Goal: Task Accomplishment & Management: Manage account settings

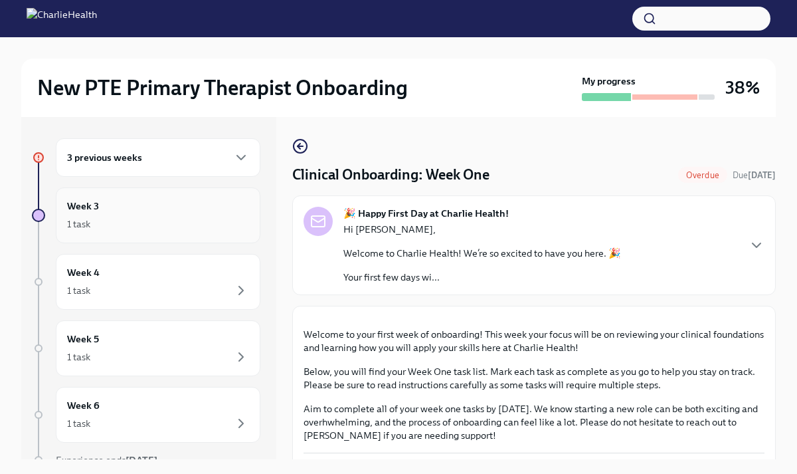
click at [257, 197] on div "Week 3 1 task" at bounding box center [158, 215] width 205 height 56
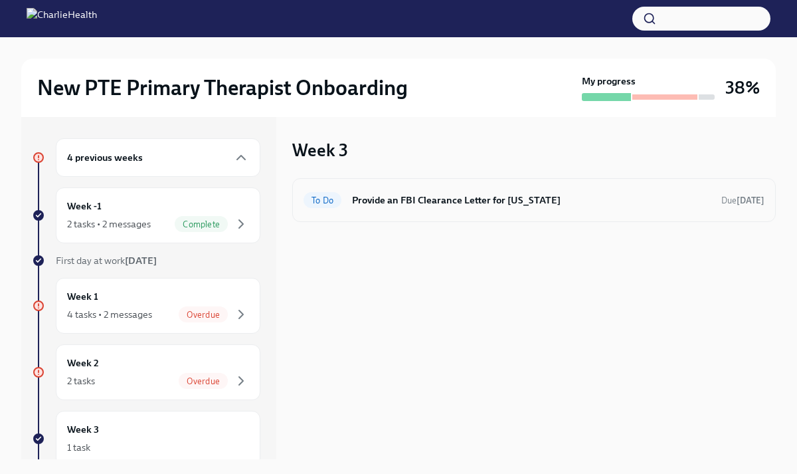
click at [359, 191] on div "To Do Provide an FBI Clearance Letter for [US_STATE] Due [DATE]" at bounding box center [534, 199] width 461 height 21
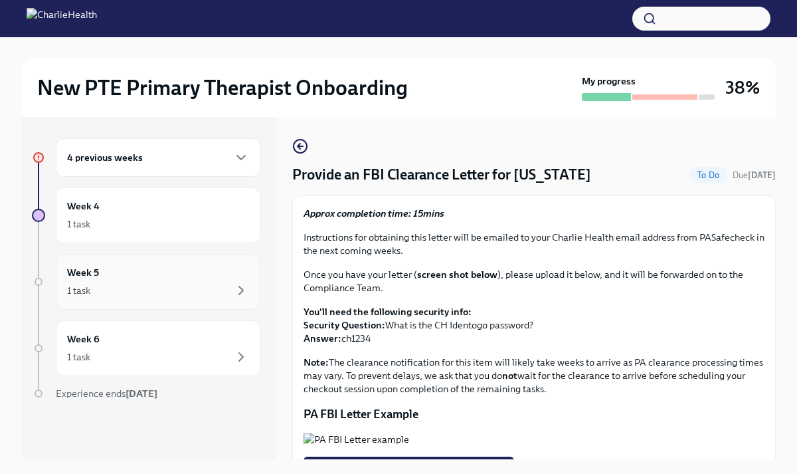
click at [236, 262] on div "Week 5 1 task" at bounding box center [158, 282] width 205 height 56
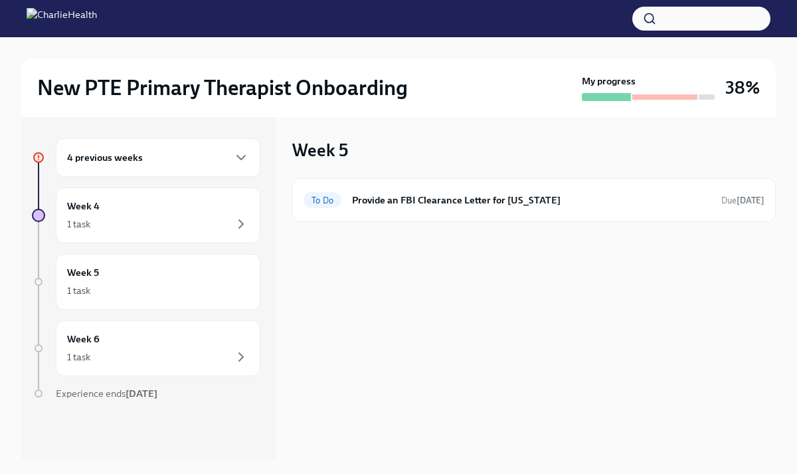
click at [245, 178] on div "4 previous weeks Week 4 1 task Week 5 1 task Week 6 1 task Experience ends [DAT…" at bounding box center [146, 295] width 228 height 315
click at [244, 156] on icon "button" at bounding box center [241, 157] width 16 height 16
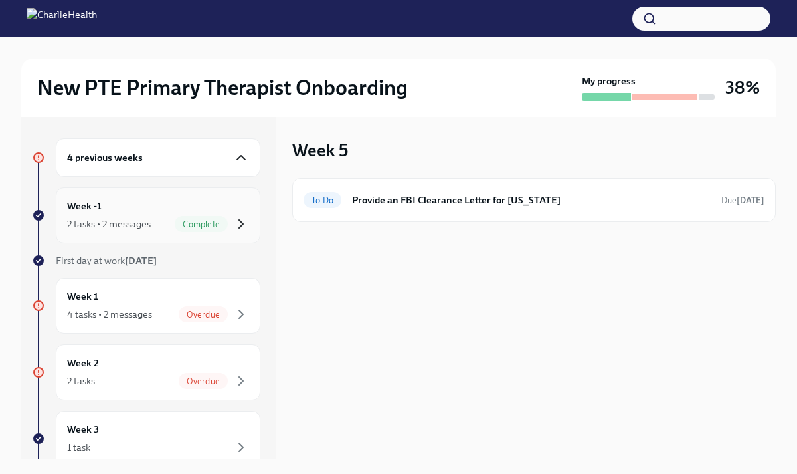
click at [238, 228] on icon "button" at bounding box center [241, 224] width 16 height 16
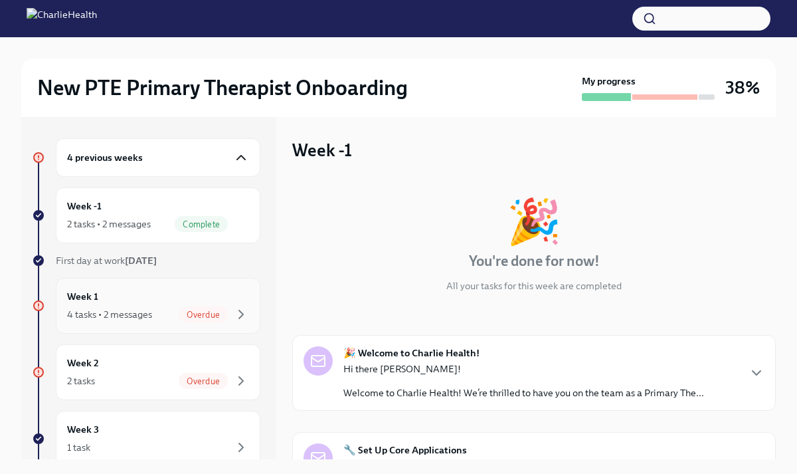
click at [221, 308] on div "Overdue" at bounding box center [203, 314] width 49 height 16
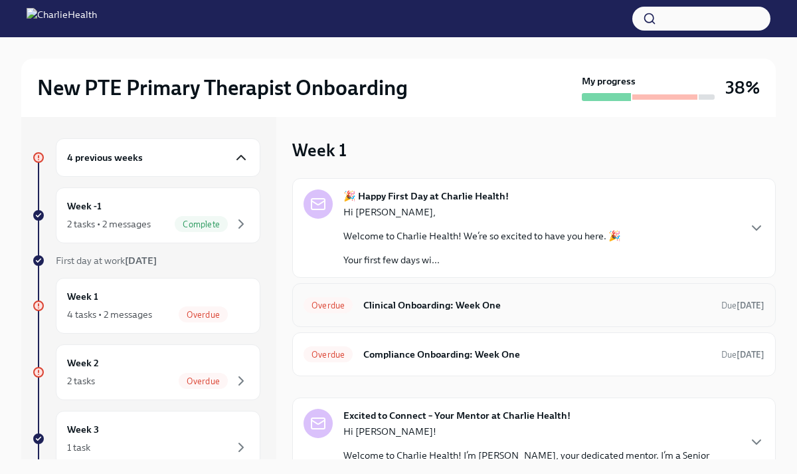
click at [416, 304] on h6 "Clinical Onboarding: Week One" at bounding box center [536, 305] width 347 height 15
